Goal: Find specific page/section: Find specific page/section

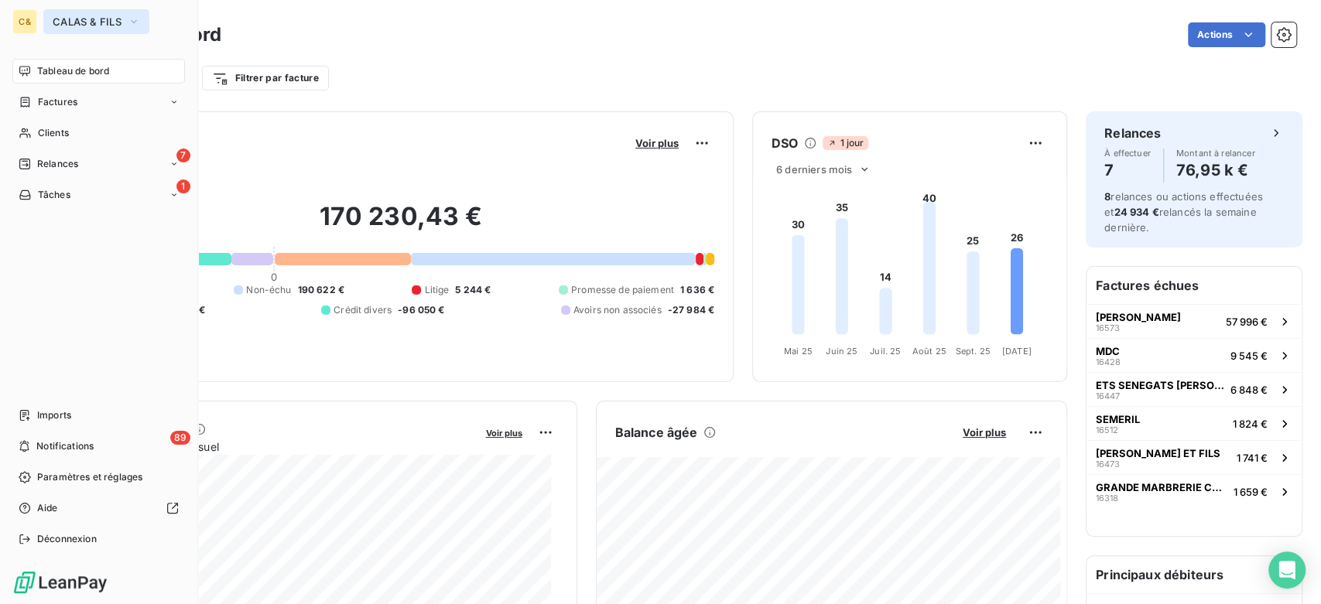
click at [80, 25] on span "CALAS & FILS" at bounding box center [87, 21] width 69 height 12
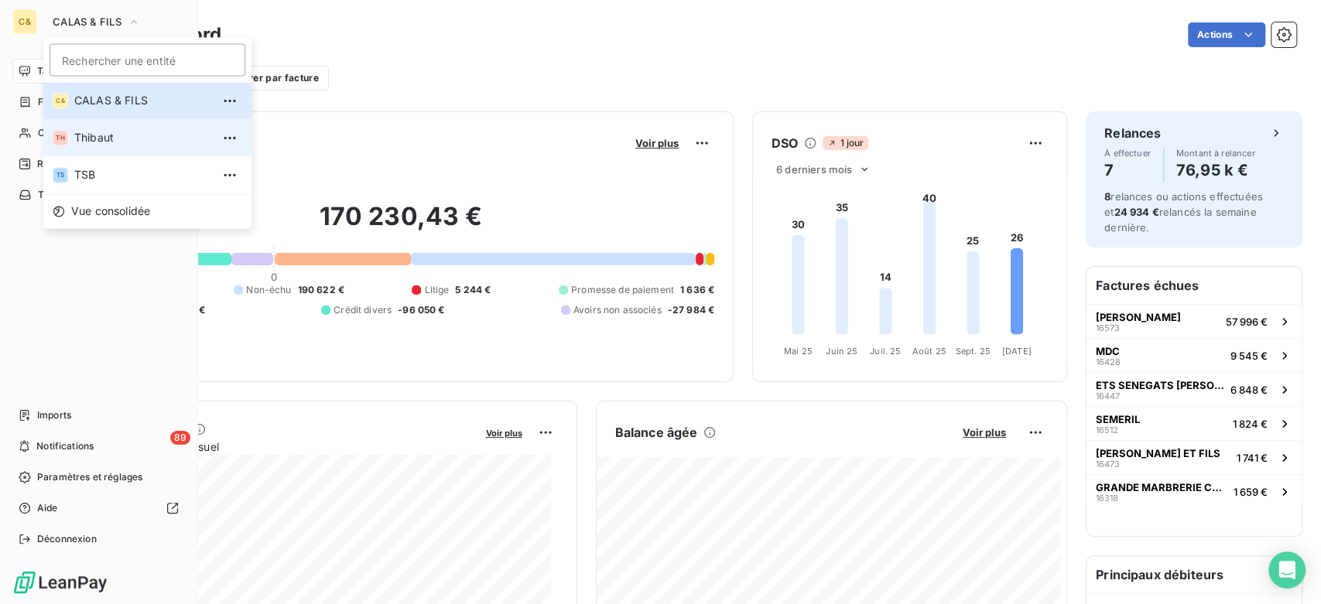
click at [106, 126] on li "TH Thibaut" at bounding box center [147, 137] width 208 height 37
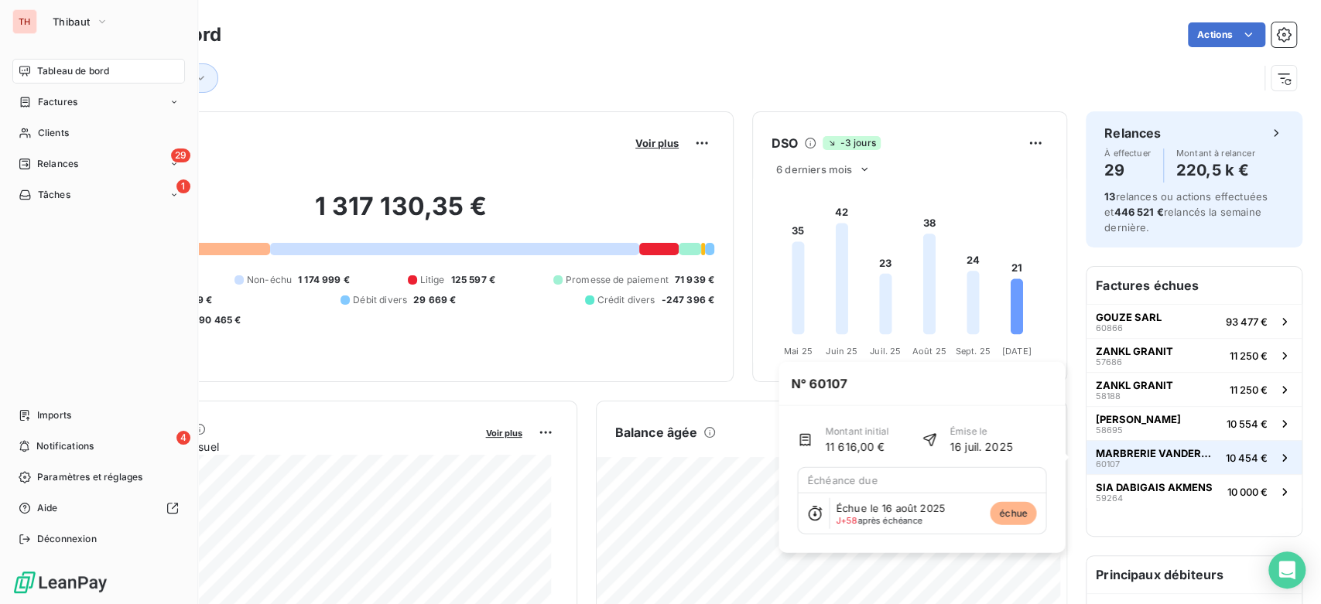
click at [1167, 457] on span "MARBRERIE VANDERMARLIERE" at bounding box center [1158, 453] width 124 height 12
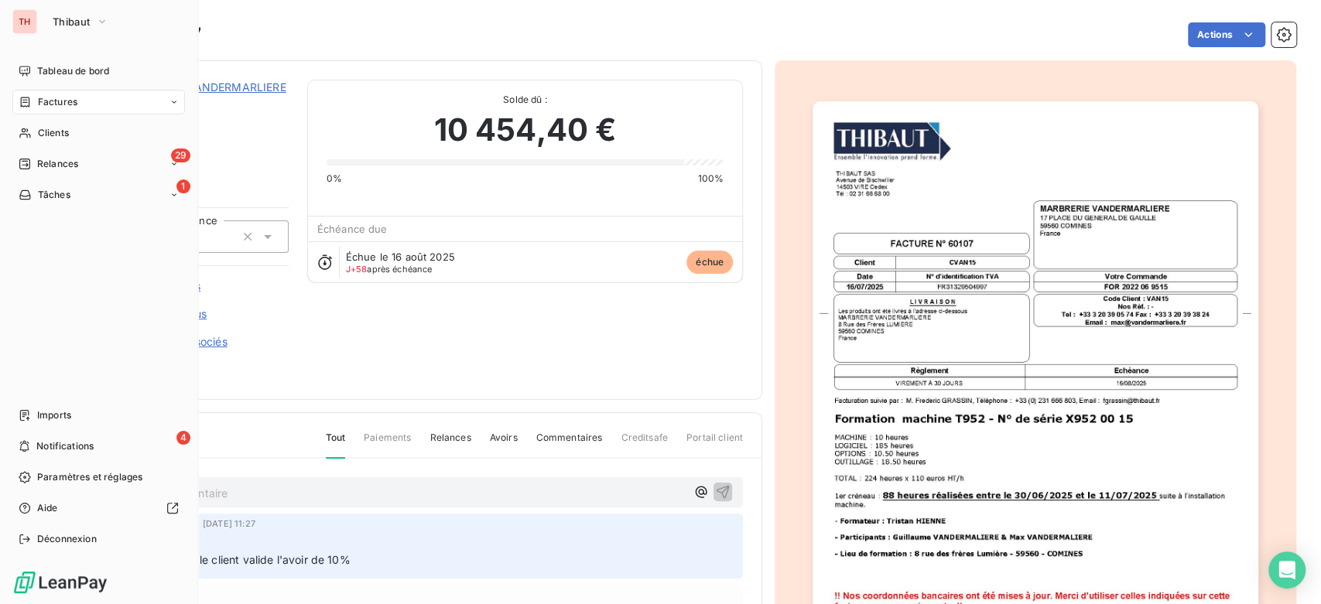
click at [391, 354] on div "MARBRERIE VANDERMARLIERE CVAN15 Montant initial 11 616,00 € Émise le [DATE] acc…" at bounding box center [418, 230] width 649 height 301
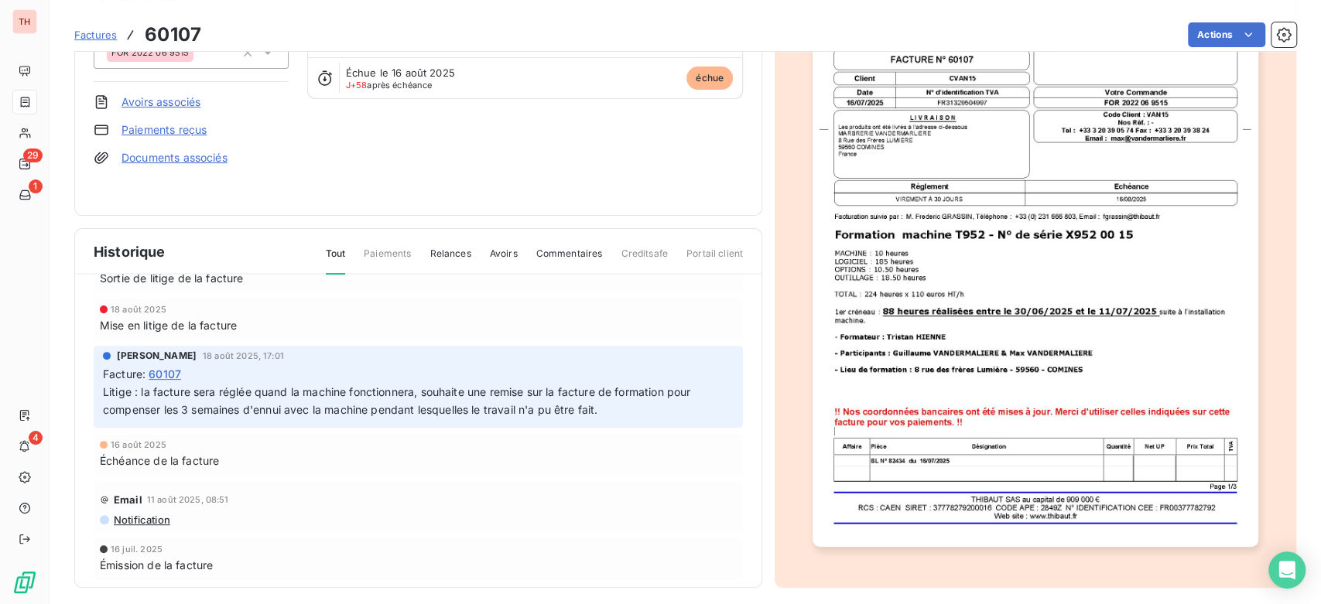
scroll to position [438, 0]
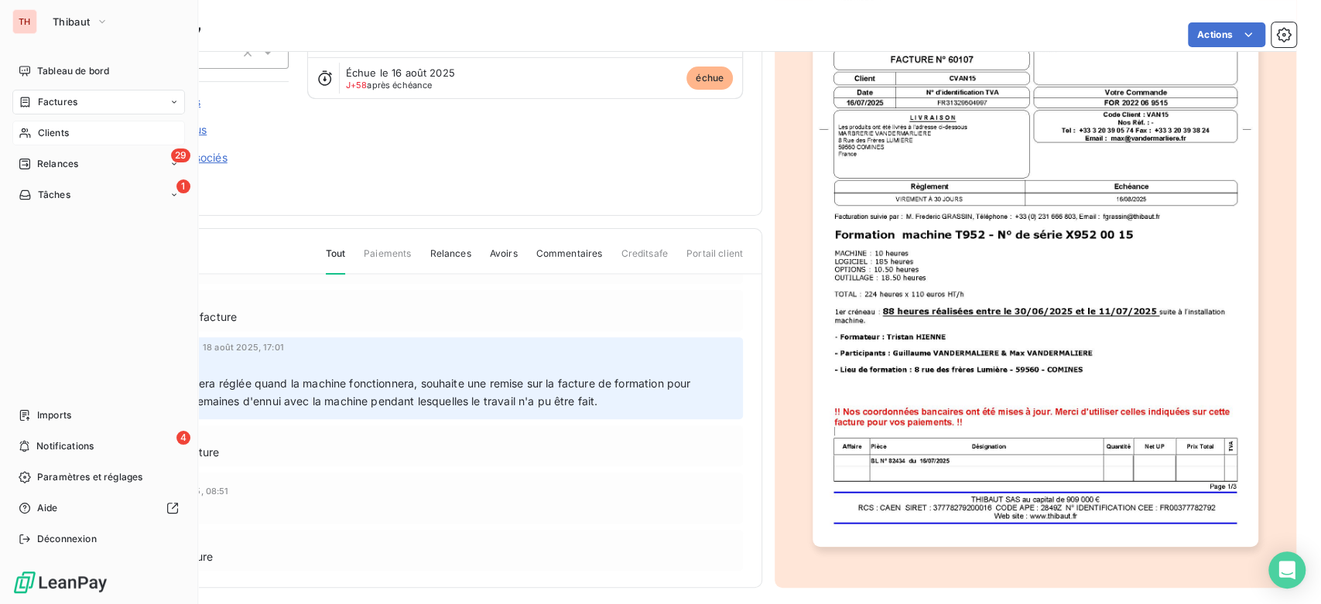
click at [49, 140] on div "Clients" at bounding box center [98, 133] width 173 height 25
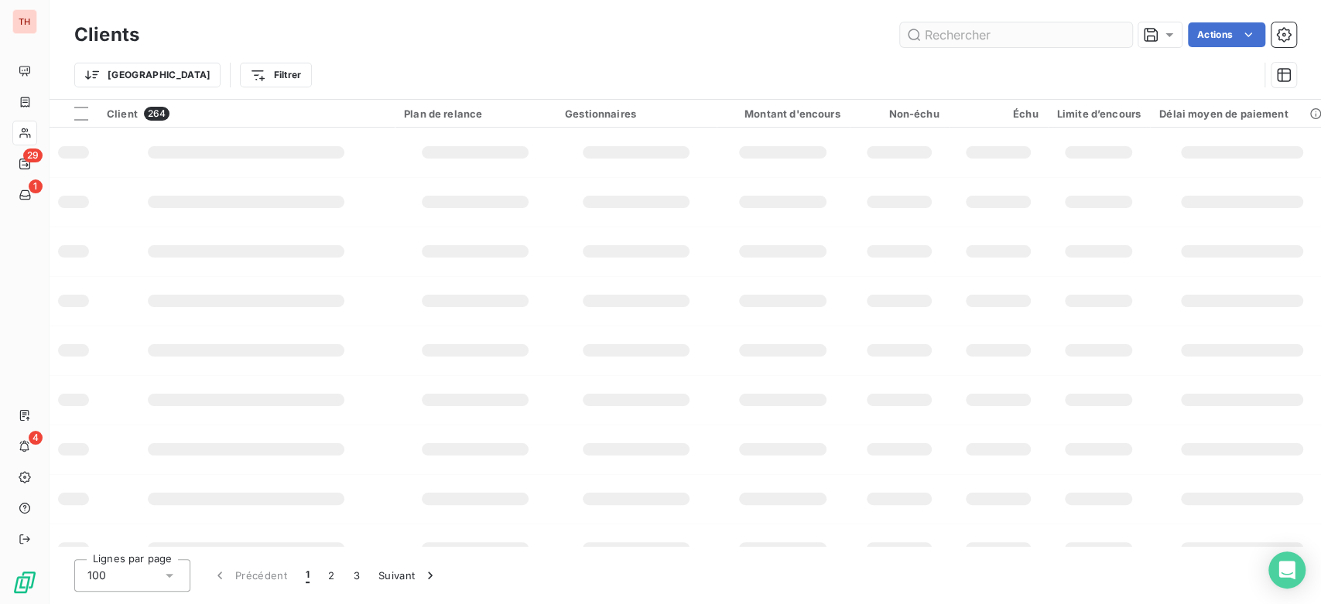
click at [1014, 29] on input "text" at bounding box center [1016, 34] width 232 height 25
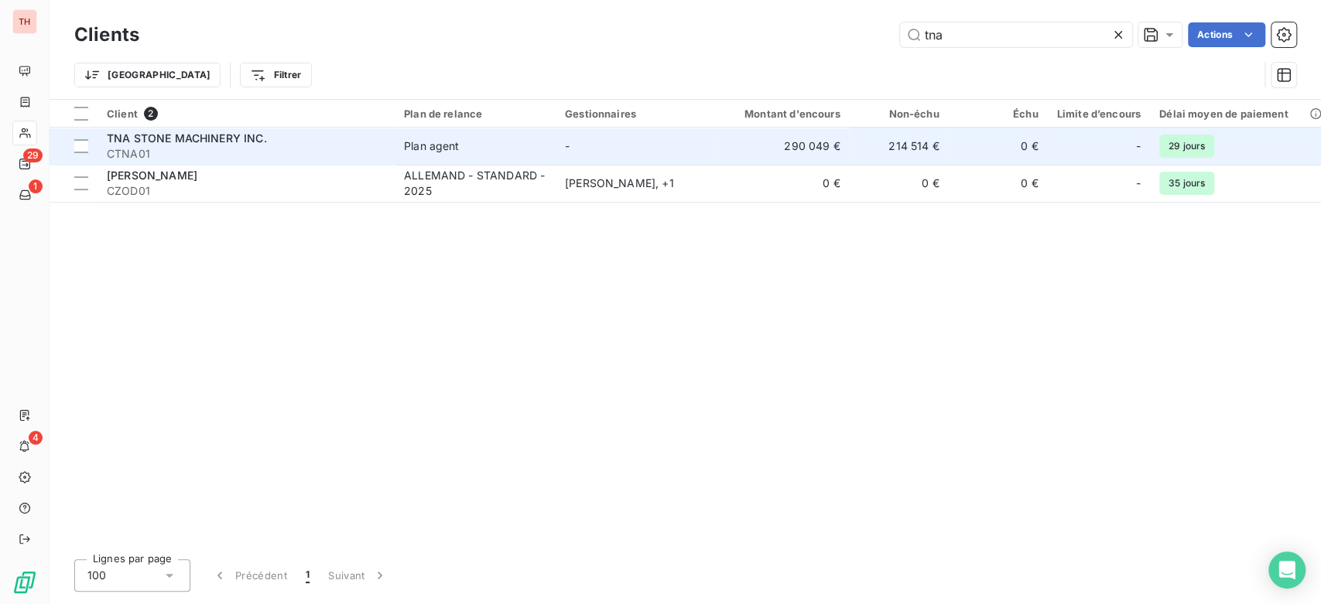
type input "tna"
click at [284, 143] on div "TNA STONE MACHINERY INC." at bounding box center [246, 138] width 279 height 15
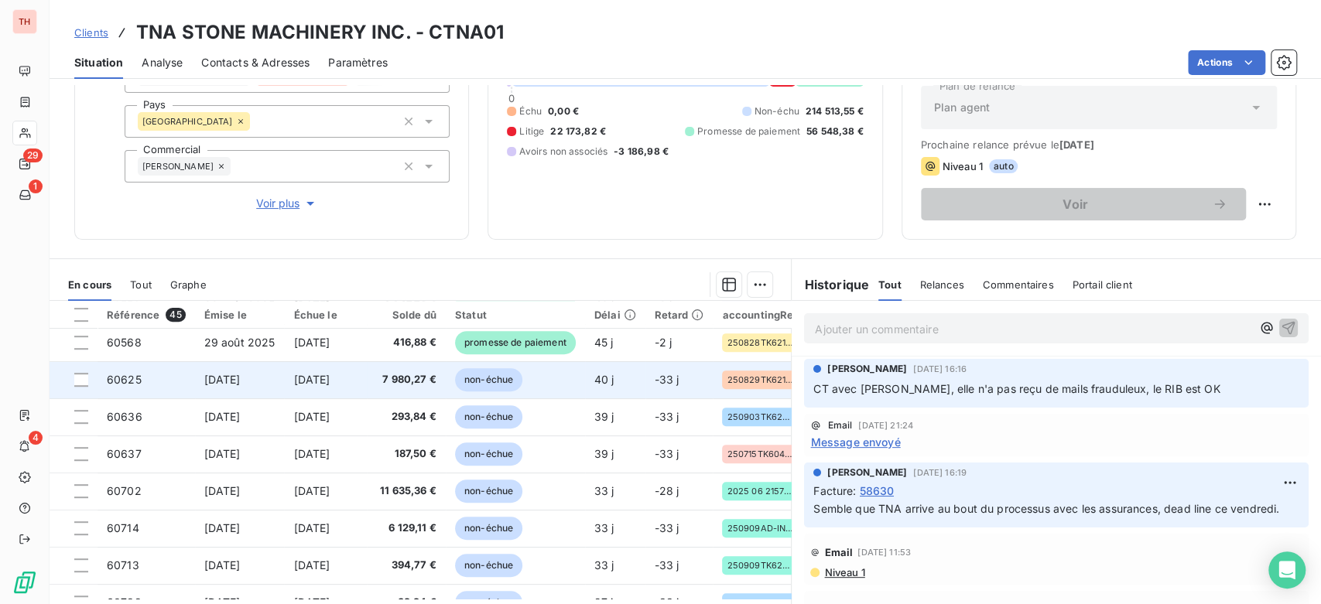
scroll to position [515, 0]
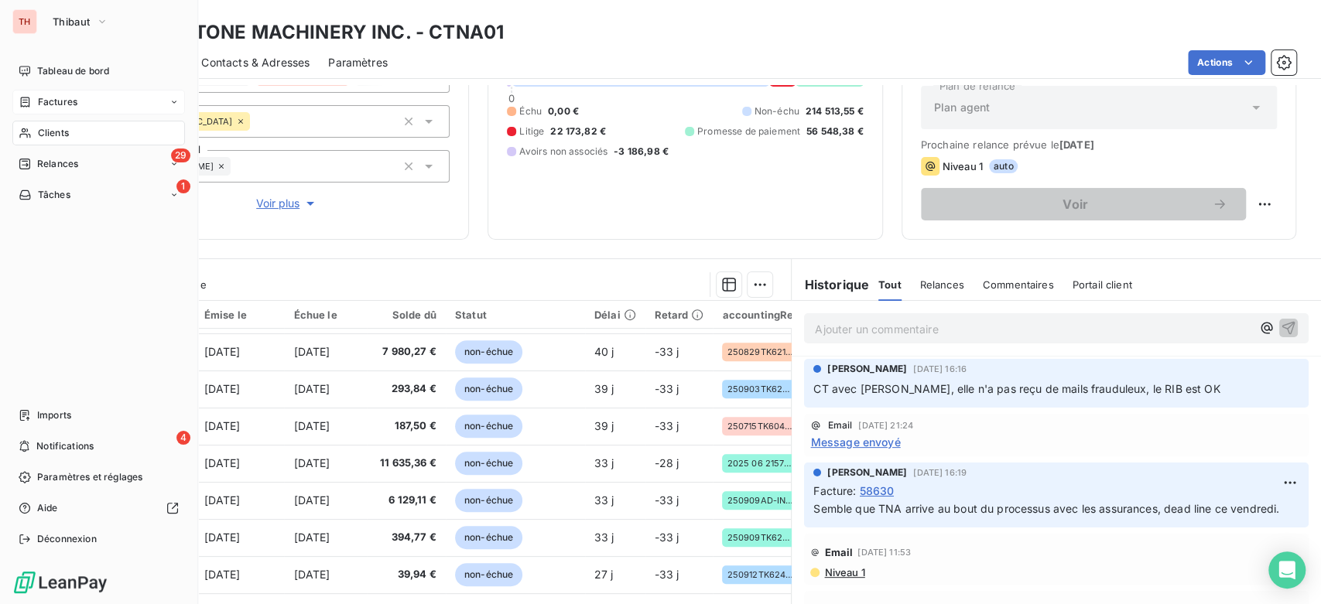
click at [80, 103] on div "Factures" at bounding box center [98, 102] width 173 height 25
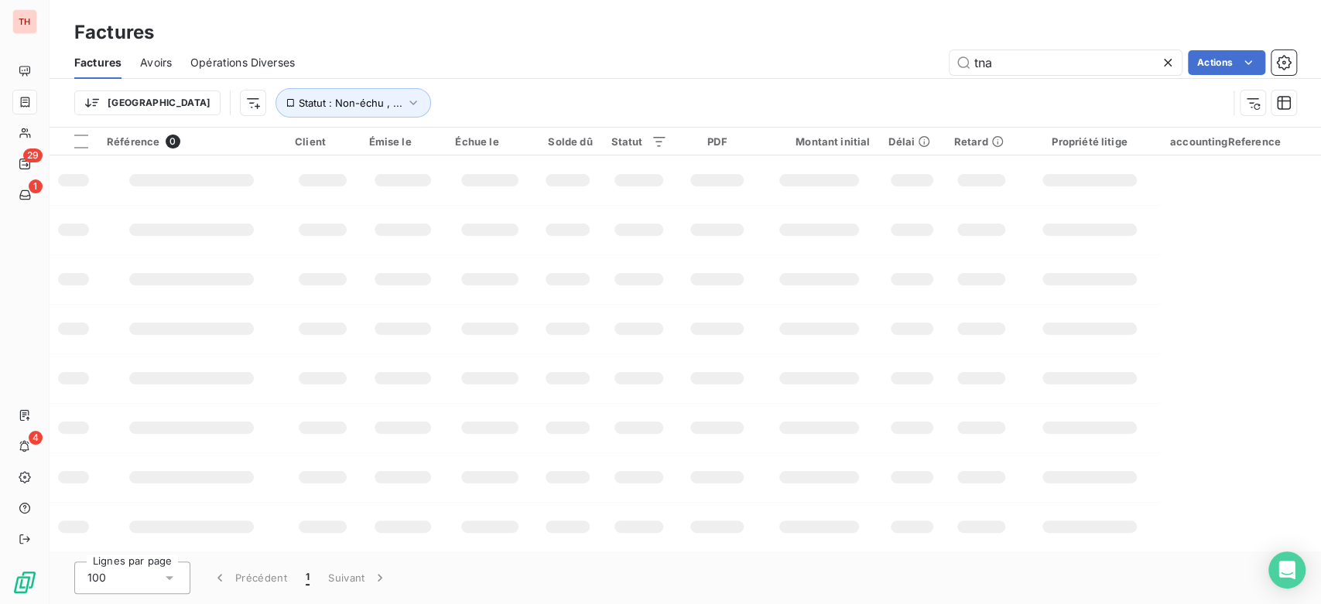
drag, startPoint x: 1044, startPoint y: 66, endPoint x: 906, endPoint y: 67, distance: 137.8
click at [906, 70] on div "tna Actions" at bounding box center [804, 62] width 983 height 25
type input "61075"
click at [619, 91] on div "Trier Statut : Non-échu , ..." at bounding box center [650, 102] width 1153 height 29
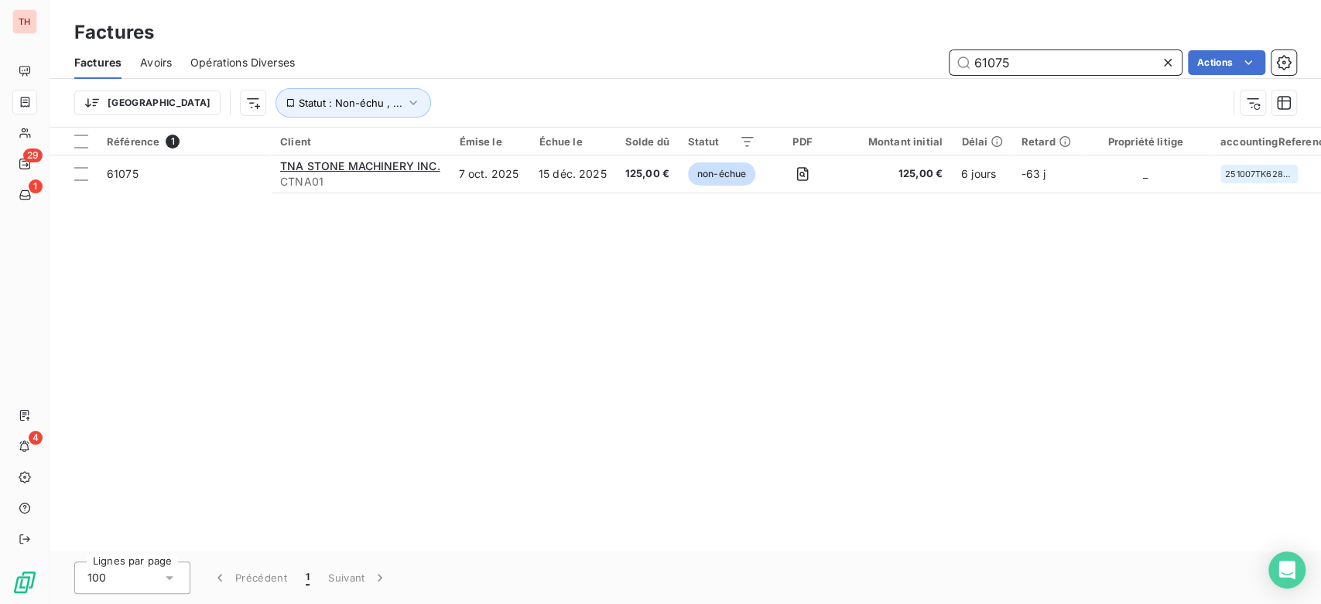
click at [1065, 67] on input "61075" at bounding box center [1066, 62] width 232 height 25
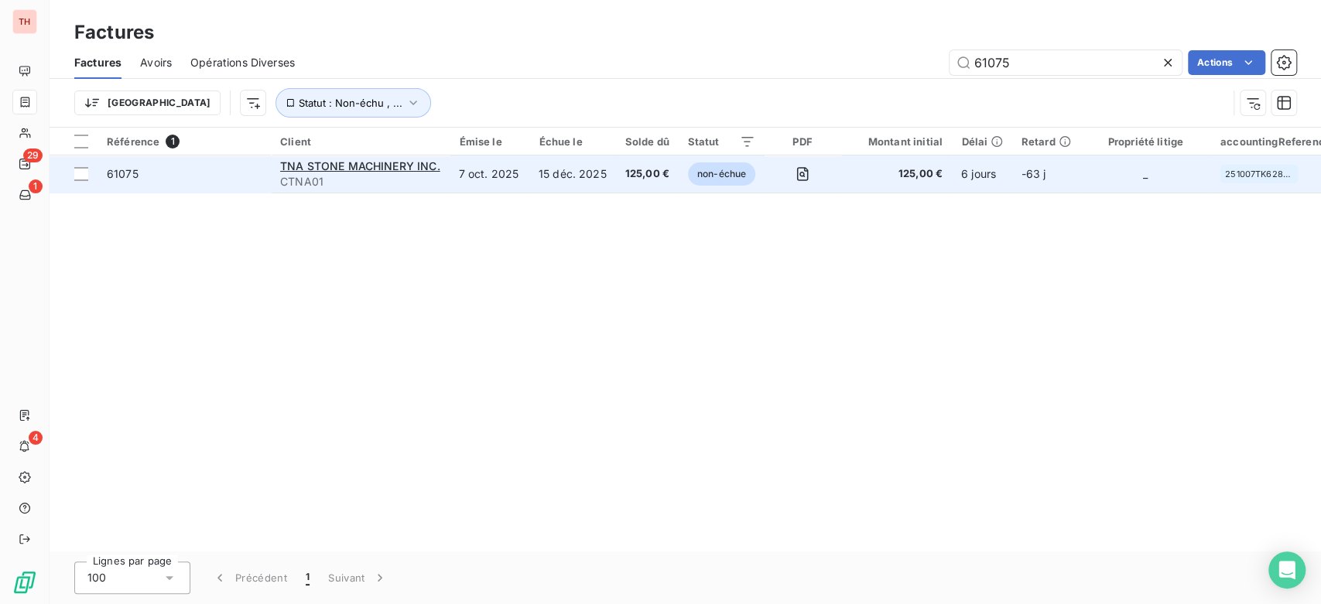
click at [558, 165] on td "15 déc. 2025" at bounding box center [572, 174] width 87 height 37
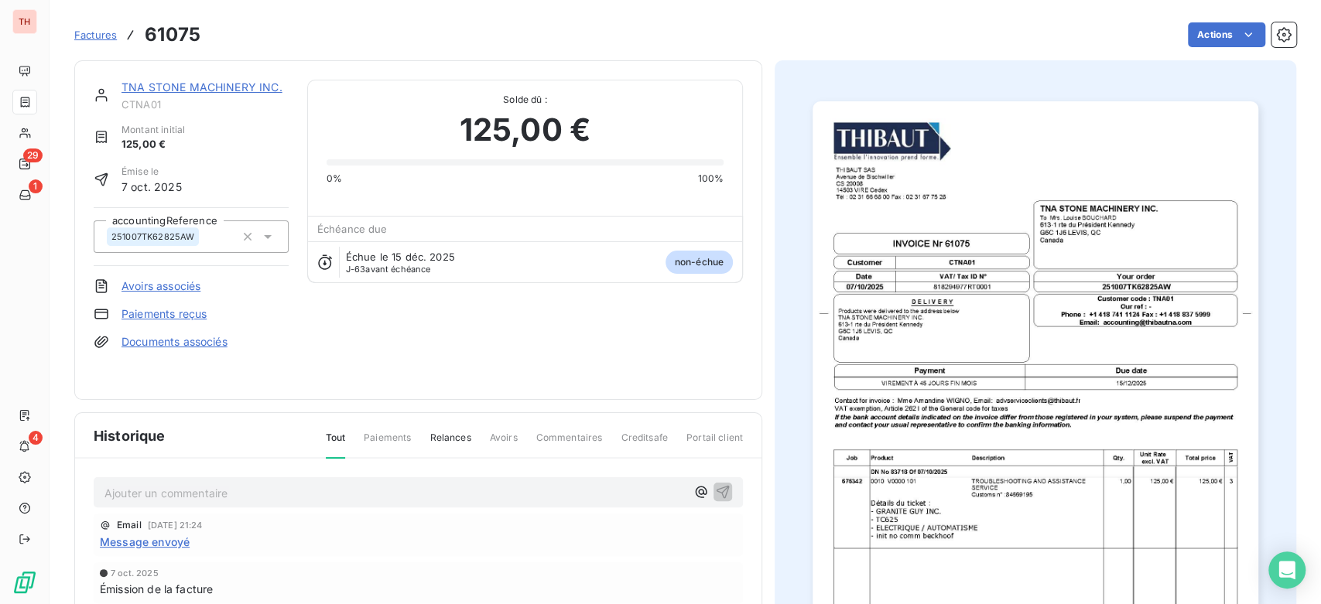
click at [1043, 311] on img "button" at bounding box center [1035, 416] width 445 height 630
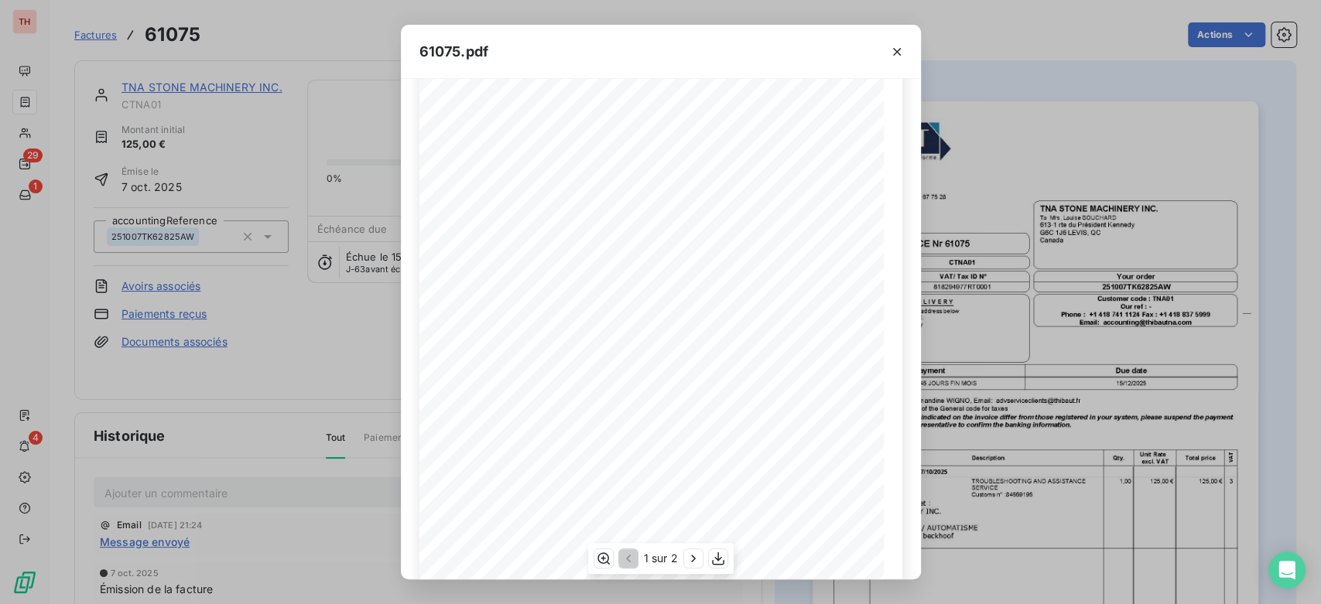
scroll to position [86, 0]
click at [300, 203] on div "61075.pdf THIBAUT [GEOGRAPHIC_DATA] CS 20008 14503 VIRE Cedex TÈl : [PHONE_NUMB…" at bounding box center [660, 302] width 1321 height 604
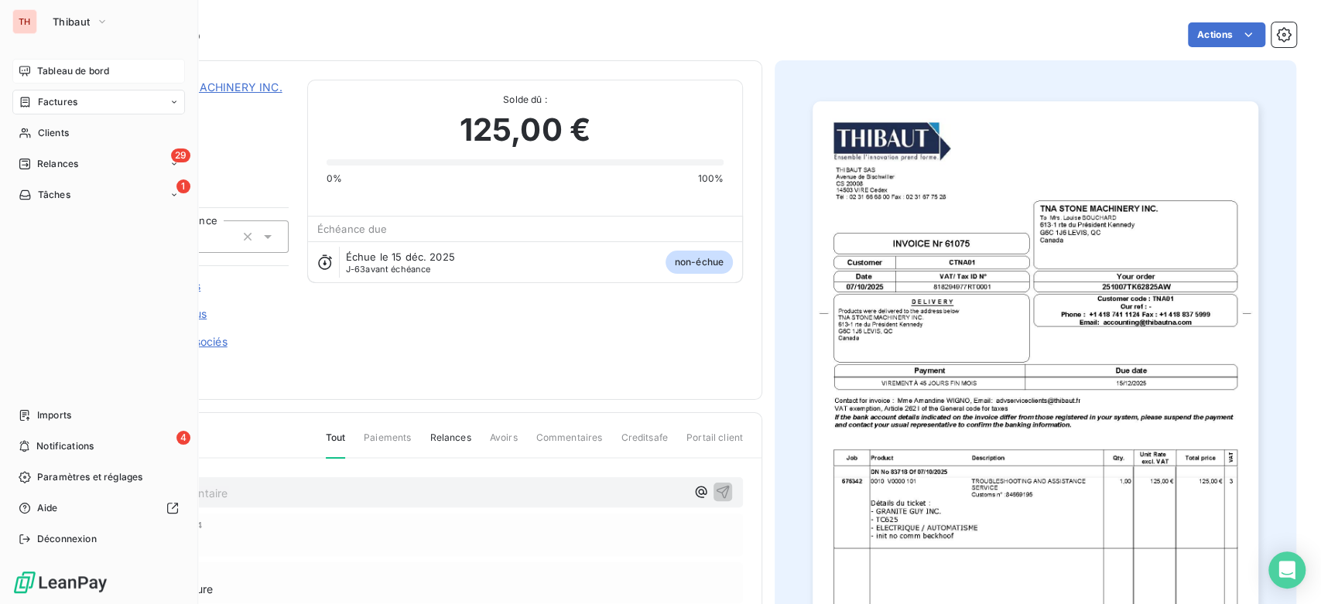
click at [28, 65] on icon at bounding box center [25, 71] width 12 height 12
